Goal: Check status

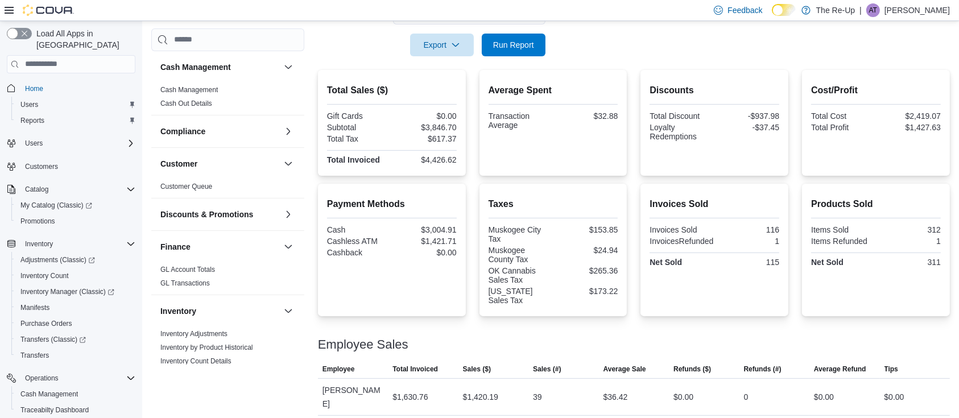
scroll to position [142, 0]
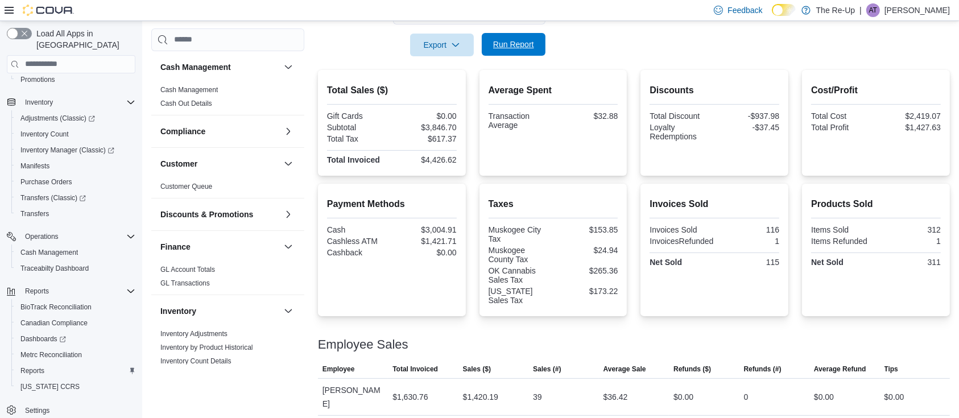
click at [524, 46] on span "Run Report" at bounding box center [513, 44] width 41 height 11
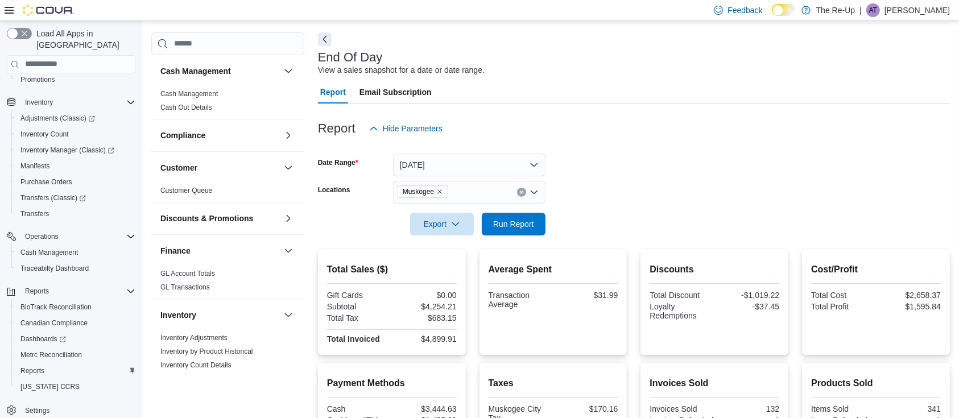
scroll to position [76, 0]
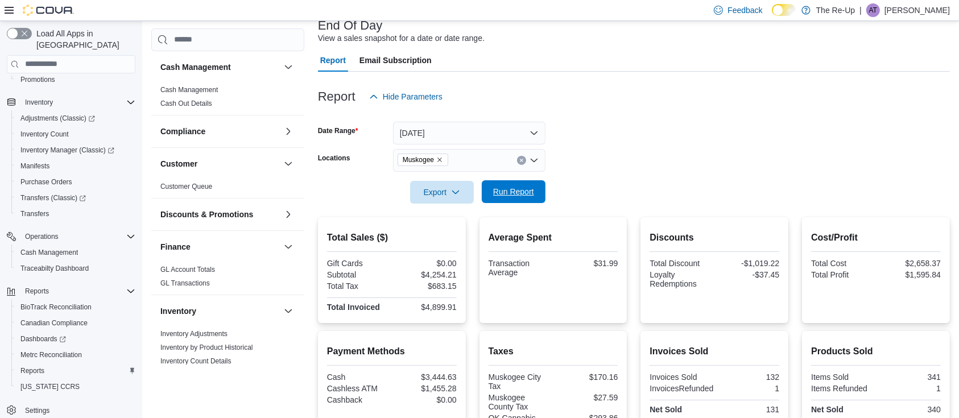
click at [509, 200] on span "Run Report" at bounding box center [514, 191] width 50 height 23
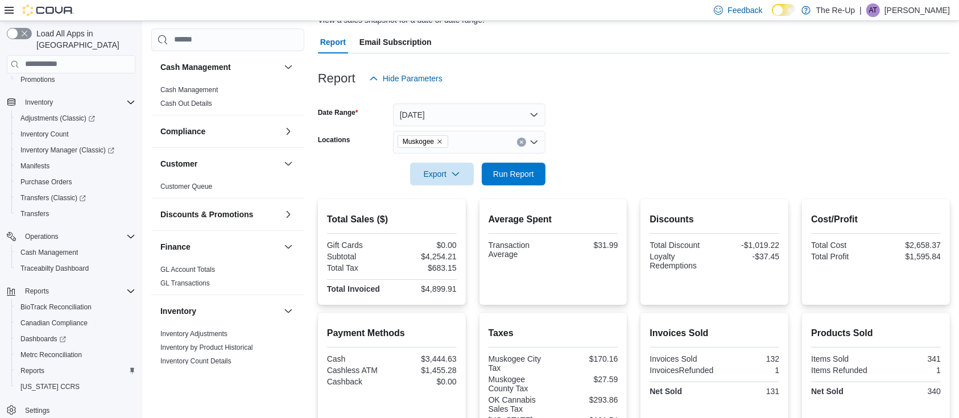
scroll to position [72, 0]
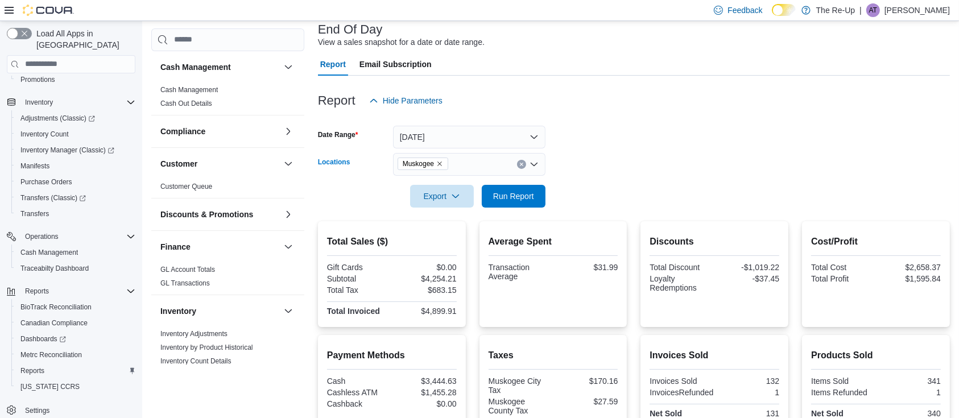
click at [517, 159] on div "Muskogee" at bounding box center [469, 164] width 152 height 23
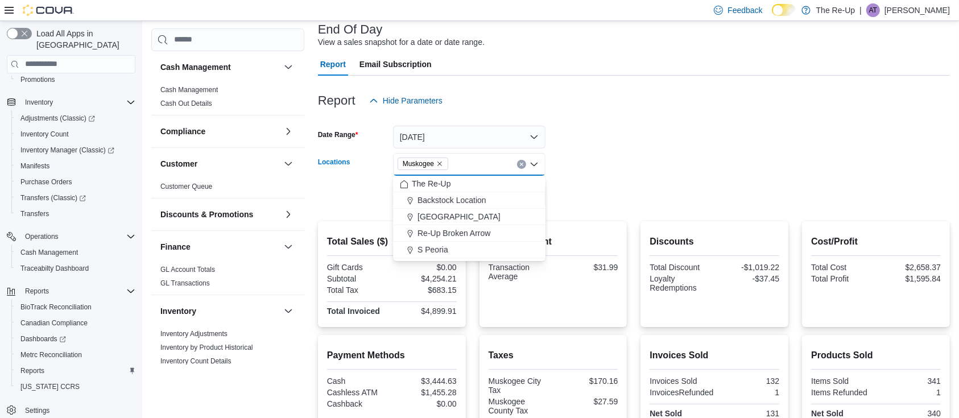
click at [523, 166] on button "Clear input" at bounding box center [521, 164] width 9 height 9
click at [453, 217] on span "[GEOGRAPHIC_DATA]" at bounding box center [458, 216] width 83 height 11
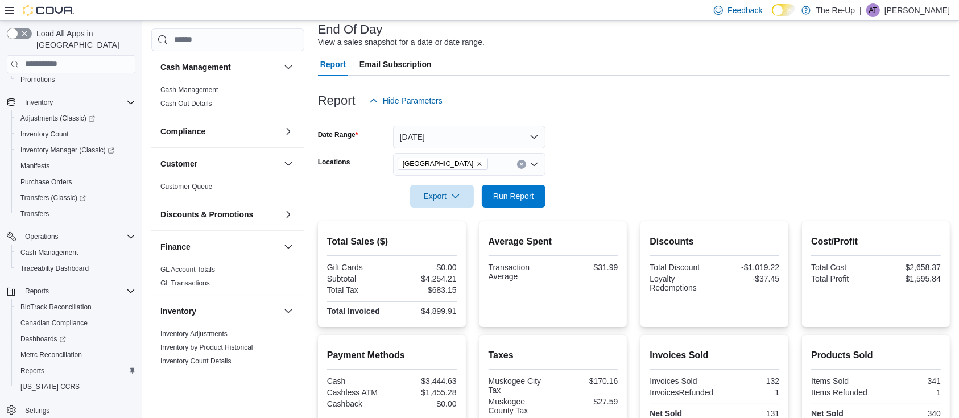
click at [596, 211] on div at bounding box center [634, 215] width 632 height 14
click at [543, 189] on button "Run Report" at bounding box center [514, 195] width 64 height 23
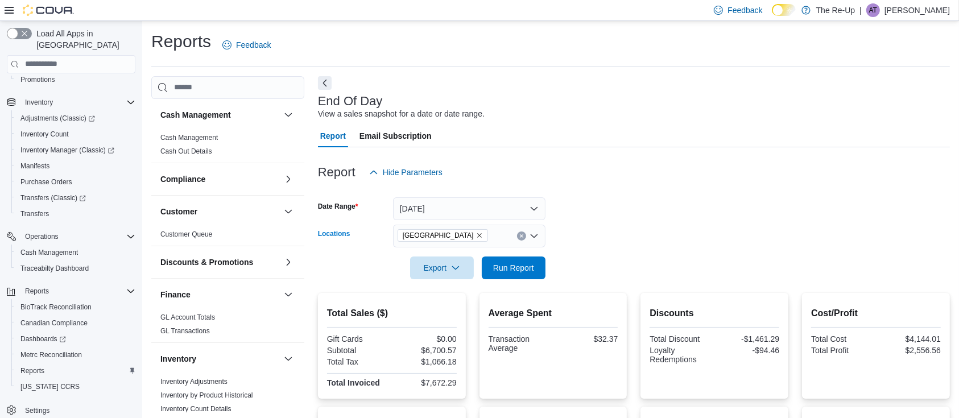
click at [523, 237] on button "Clear input" at bounding box center [521, 235] width 9 height 9
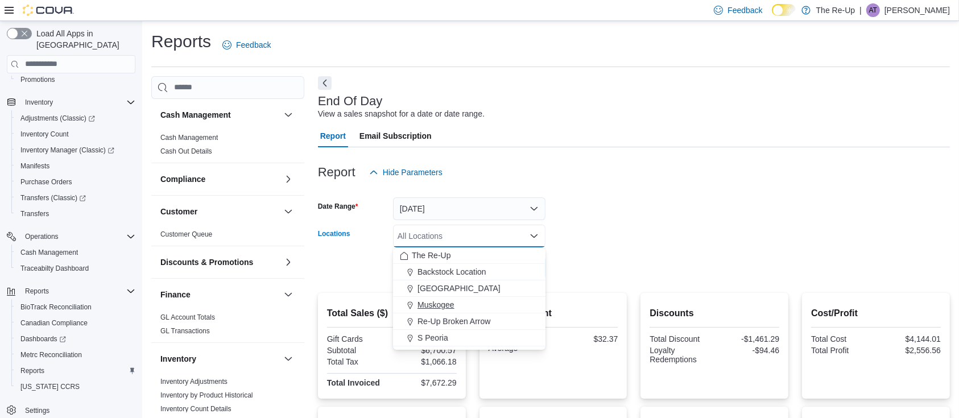
click at [445, 303] on span "Muskogee" at bounding box center [435, 304] width 37 height 11
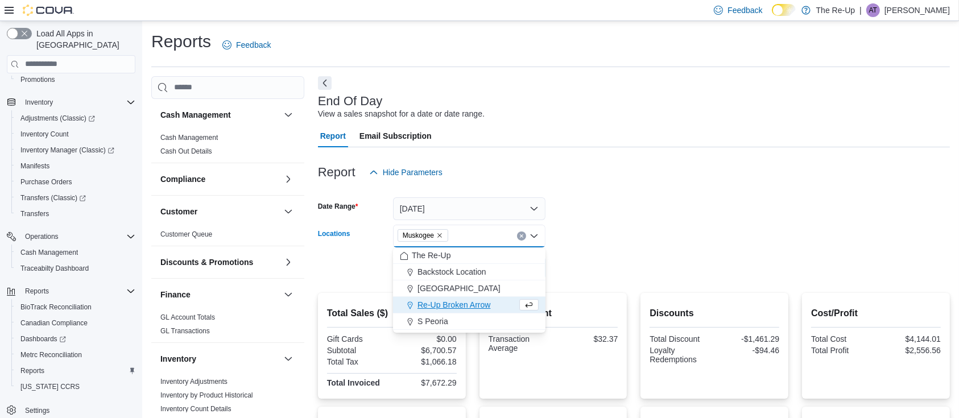
drag, startPoint x: 661, startPoint y: 271, endPoint x: 647, endPoint y: 266, distance: 15.1
click at [661, 270] on form "Date Range [DATE] Locations [GEOGRAPHIC_DATA] Combo box. Selected. [GEOGRAPHIC_…" at bounding box center [634, 232] width 632 height 96
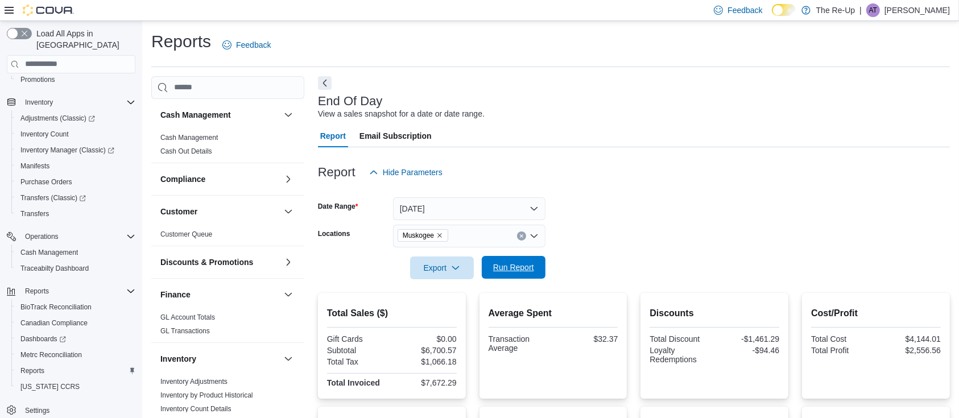
click at [519, 257] on span "Run Report" at bounding box center [514, 267] width 50 height 23
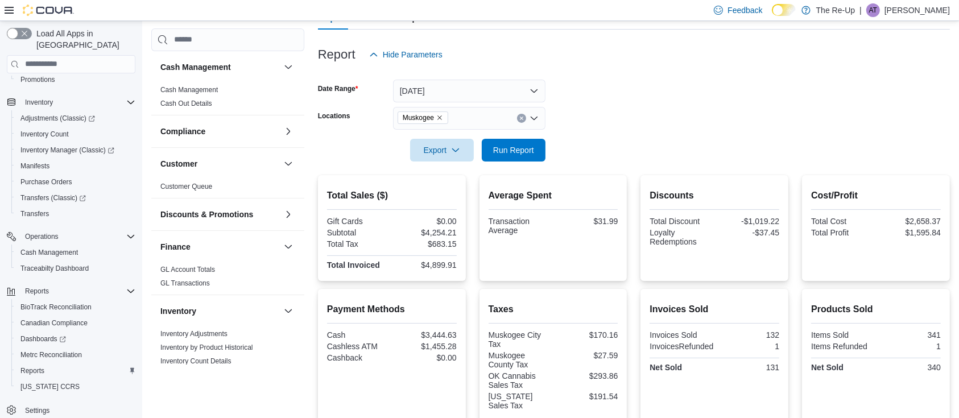
scroll to position [72, 0]
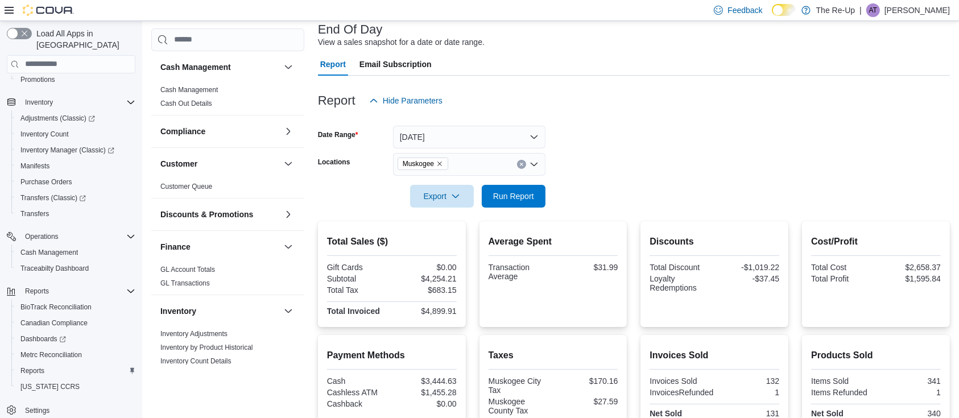
click at [522, 163] on icon "Clear input" at bounding box center [521, 164] width 3 height 3
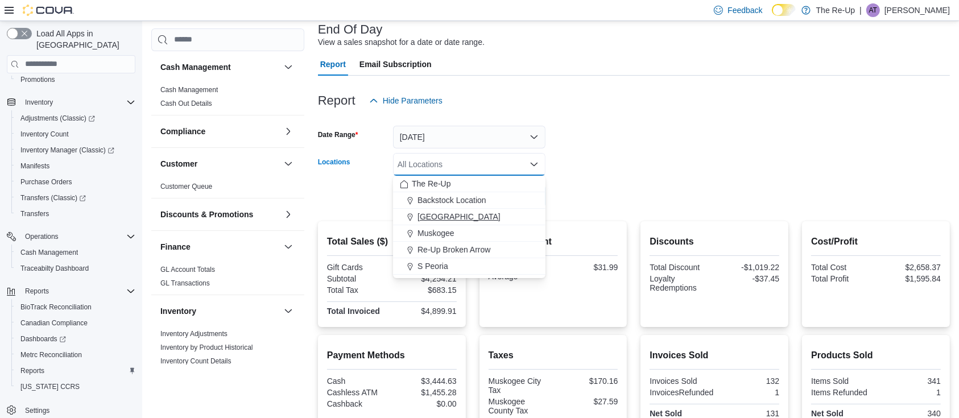
click at [436, 215] on span "[GEOGRAPHIC_DATA]" at bounding box center [458, 216] width 83 height 11
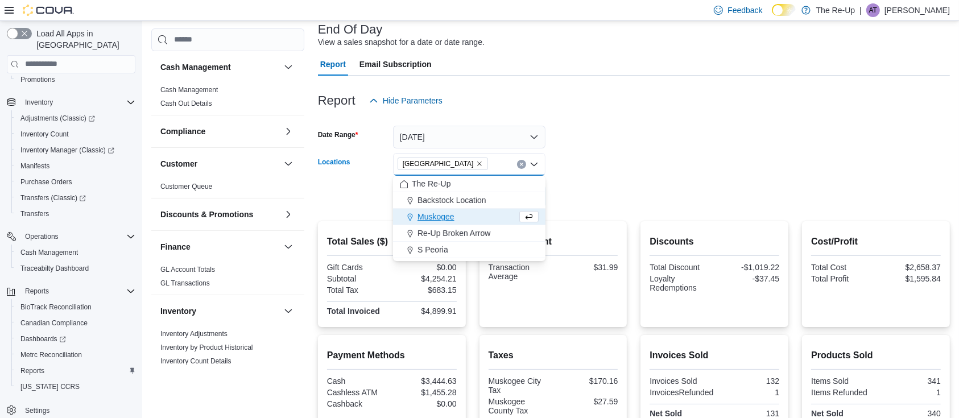
click at [606, 188] on form "Date Range [DATE] Locations [GEOGRAPHIC_DATA] Combo box. Selected. [GEOGRAPHIC_…" at bounding box center [634, 160] width 632 height 96
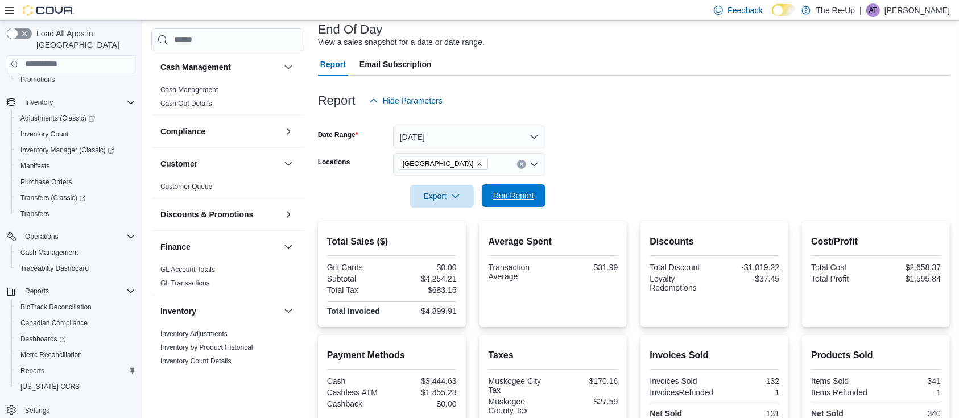
click at [522, 184] on span "Run Report" at bounding box center [514, 195] width 50 height 23
click at [531, 199] on span "Run Report" at bounding box center [513, 195] width 41 height 11
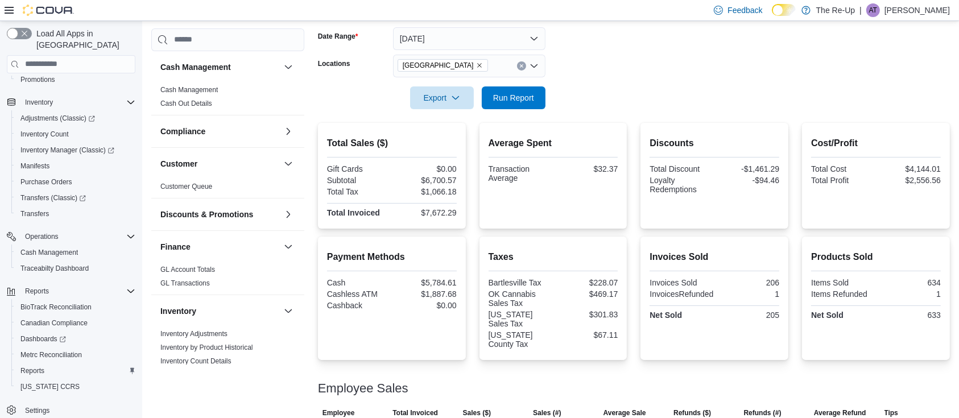
scroll to position [63, 0]
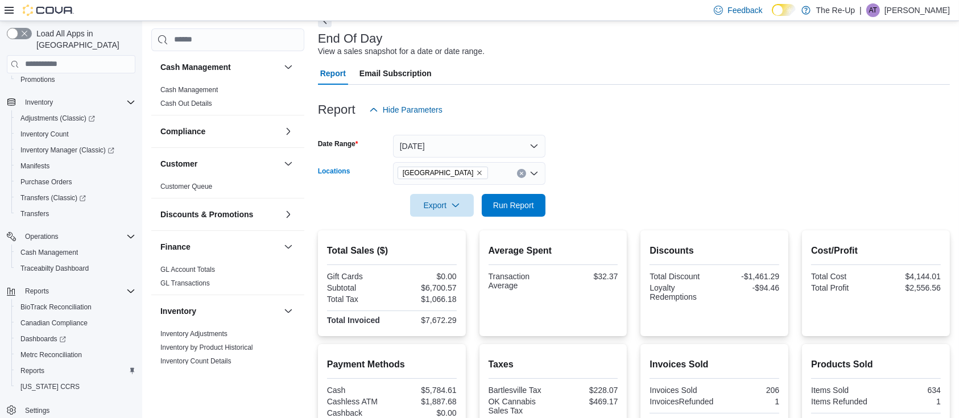
click at [522, 173] on icon "Clear input" at bounding box center [521, 173] width 3 height 3
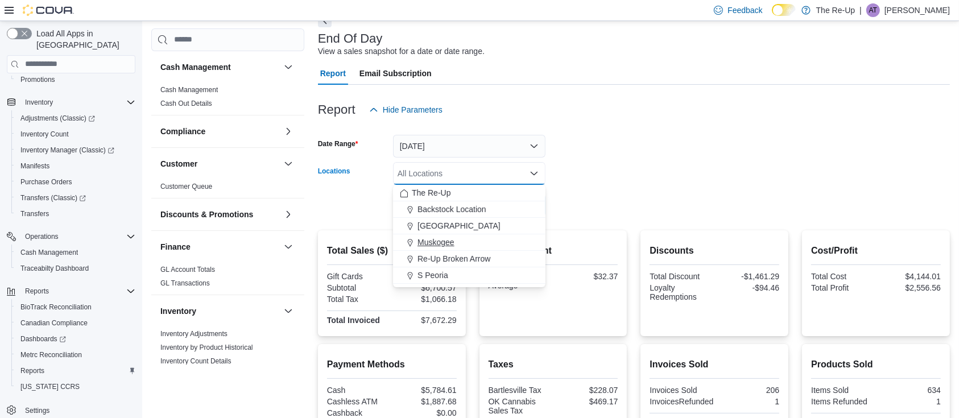
click at [441, 237] on span "Muskogee" at bounding box center [435, 242] width 37 height 11
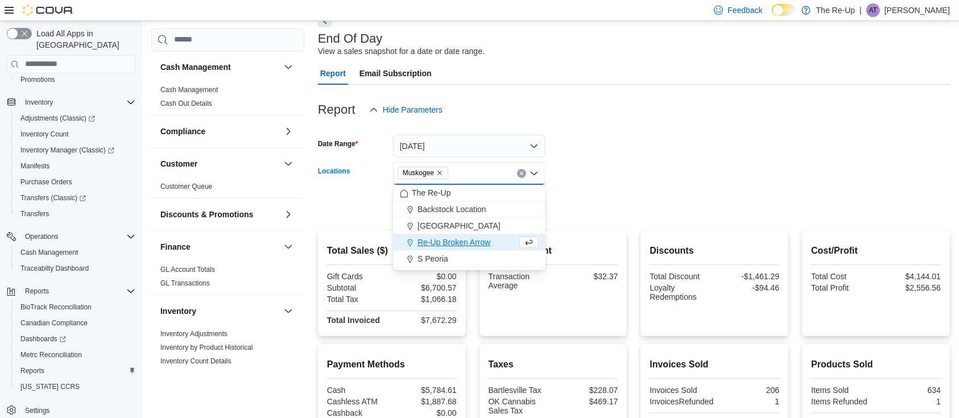
click at [639, 163] on form "Date Range [DATE] Locations [GEOGRAPHIC_DATA] Combo box. Selected. [GEOGRAPHIC_…" at bounding box center [634, 169] width 632 height 96
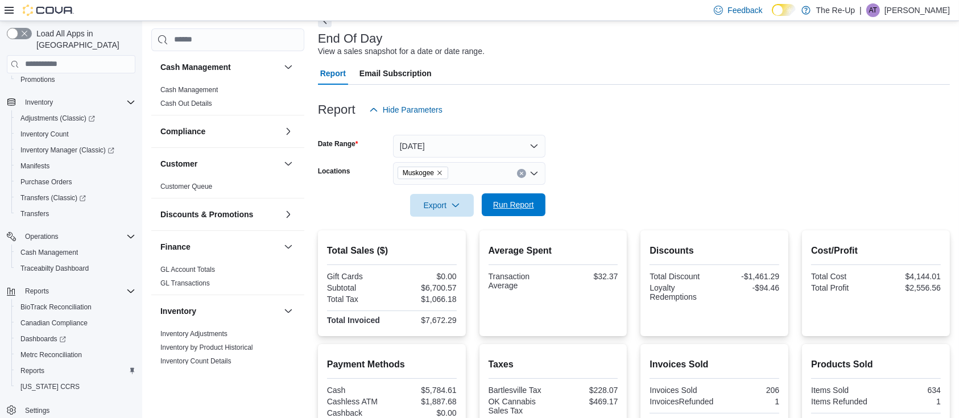
click at [531, 193] on span "Run Report" at bounding box center [514, 204] width 50 height 23
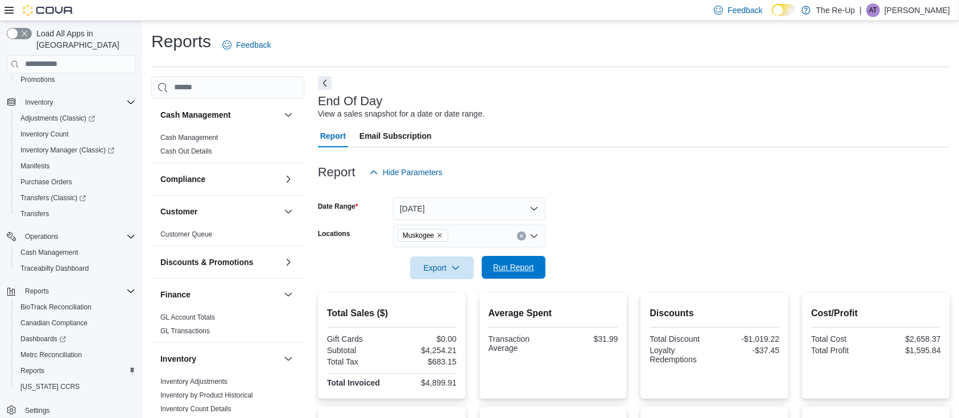
click at [523, 269] on span "Run Report" at bounding box center [513, 267] width 41 height 11
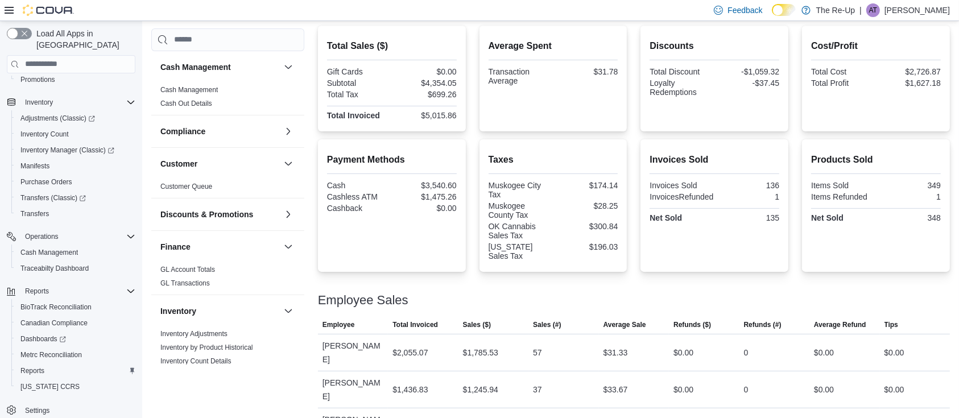
scroll to position [299, 0]
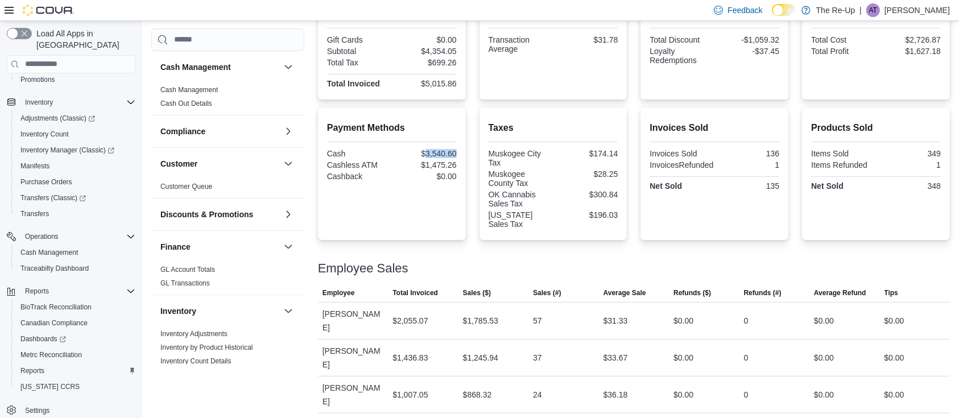
drag, startPoint x: 459, startPoint y: 152, endPoint x: 428, endPoint y: 152, distance: 30.7
click at [428, 152] on div "$3,540.60" at bounding box center [425, 153] width 63 height 9
copy div "3,540.60"
